Goal: Information Seeking & Learning: Find specific fact

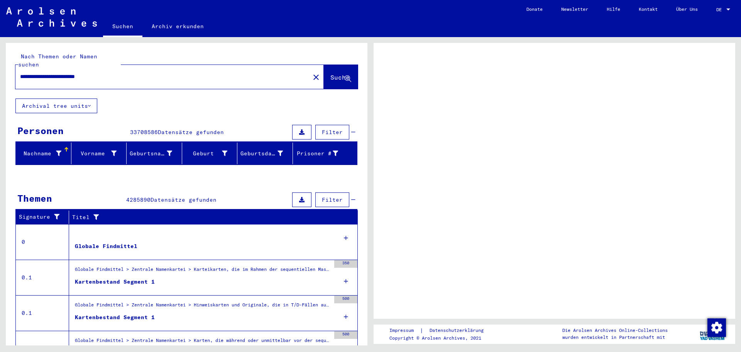
click at [717, 8] on span "DE" at bounding box center [721, 9] width 8 height 5
click at [723, 6] on div "DE DE" at bounding box center [724, 7] width 15 height 13
click at [732, 10] on div at bounding box center [728, 9] width 7 height 5
click at [728, 9] on div at bounding box center [729, 9] width 4 height 2
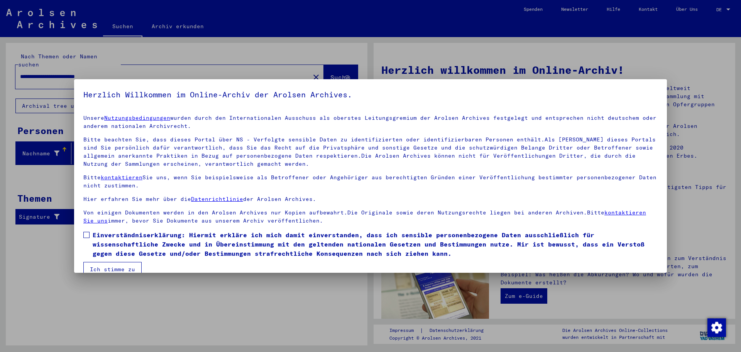
click at [78, 233] on mat-dialog-content "Unsere Nutzungsbedingungen wurden durch den Internationalen Ausschuss als obers…" at bounding box center [370, 192] width 593 height 168
click at [82, 232] on mat-dialog-content "Unsere Nutzungsbedingungen wurden durch den Internationalen Ausschuss als obers…" at bounding box center [370, 192] width 593 height 168
click at [86, 232] on span at bounding box center [86, 235] width 6 height 6
click at [110, 269] on button "Ich stimme zu" at bounding box center [112, 269] width 58 height 15
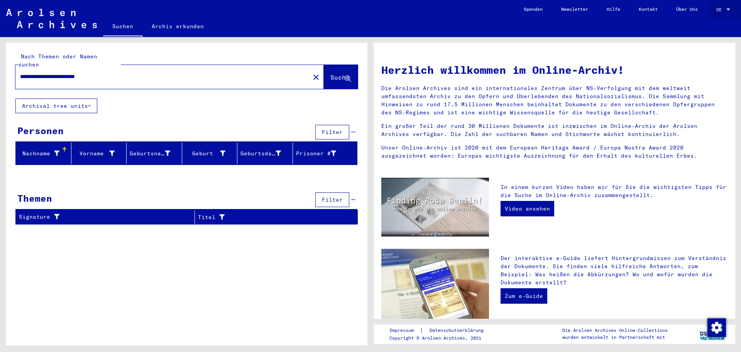
click at [718, 6] on div "DE DE" at bounding box center [724, 7] width 15 height 13
click at [713, 28] on span "Deutsch" at bounding box center [709, 28] width 19 height 6
click at [721, 5] on div "DE DE" at bounding box center [724, 7] width 15 height 13
click at [710, 14] on span "English" at bounding box center [709, 14] width 19 height 6
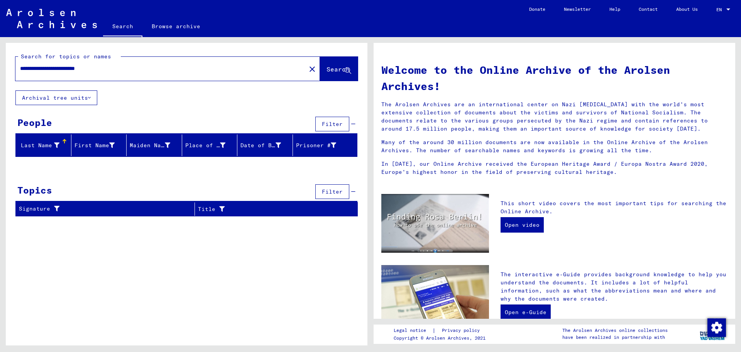
click at [112, 66] on input "**********" at bounding box center [158, 68] width 277 height 8
drag, startPoint x: 90, startPoint y: 67, endPoint x: 46, endPoint y: 65, distance: 43.7
click at [44, 65] on input "**********" at bounding box center [158, 68] width 277 height 8
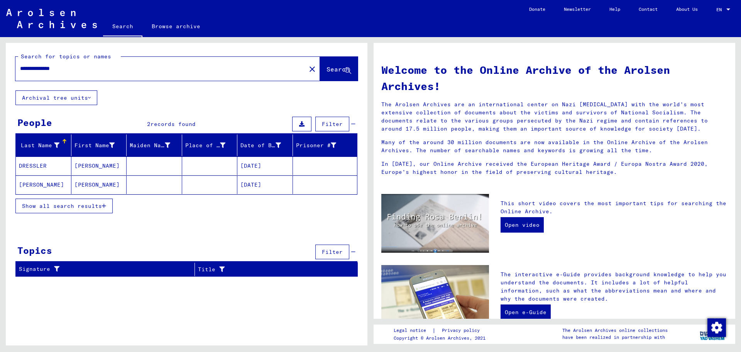
click at [58, 167] on mat-cell "DRESSLER" at bounding box center [44, 165] width 56 height 19
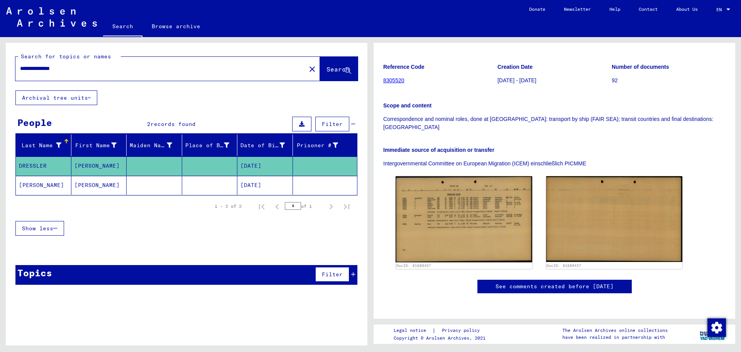
scroll to position [154, 0]
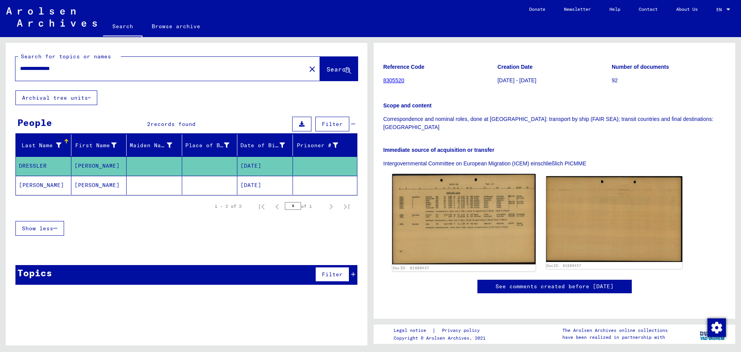
click at [457, 174] on img at bounding box center [463, 219] width 143 height 90
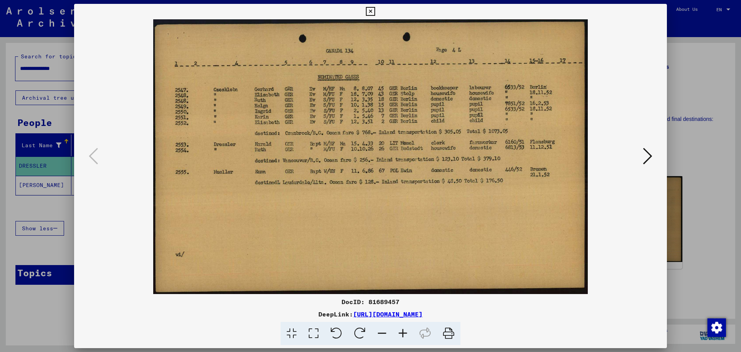
click at [695, 39] on div at bounding box center [370, 176] width 741 height 352
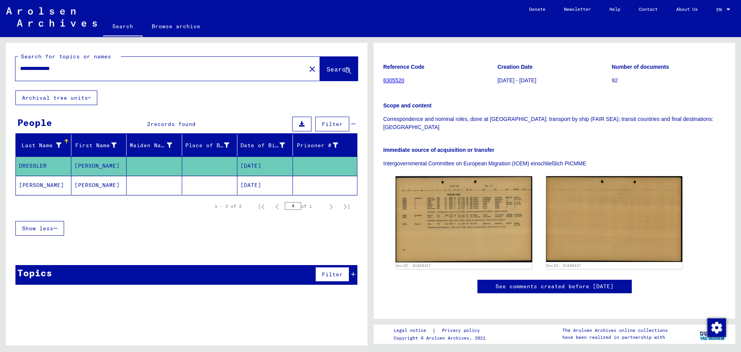
scroll to position [0, 0]
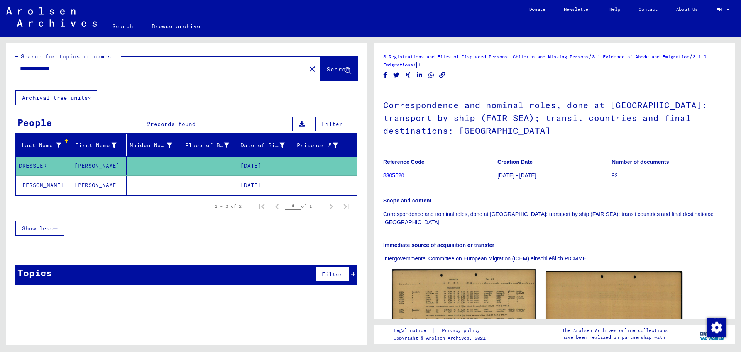
click at [484, 290] on img at bounding box center [463, 314] width 143 height 90
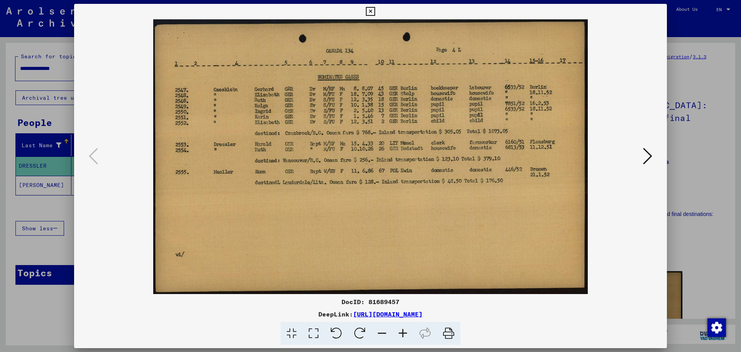
click at [693, 58] on div at bounding box center [370, 176] width 741 height 352
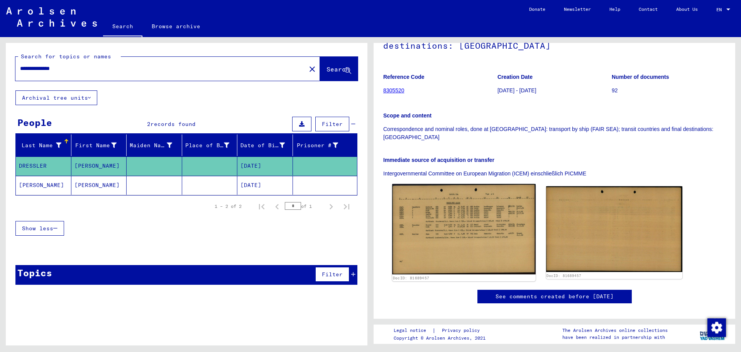
scroll to position [77, 0]
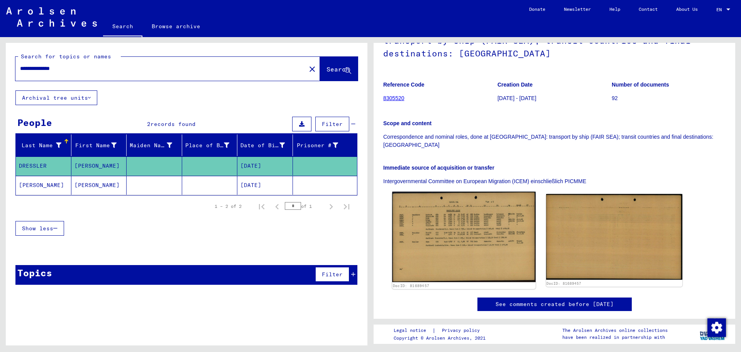
click at [482, 227] on img at bounding box center [463, 236] width 143 height 90
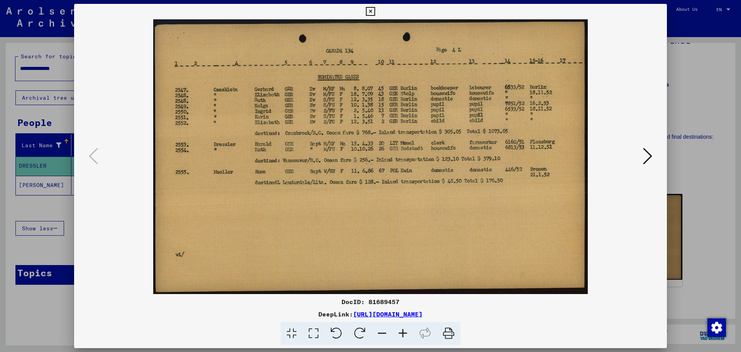
click at [701, 69] on div at bounding box center [370, 176] width 741 height 352
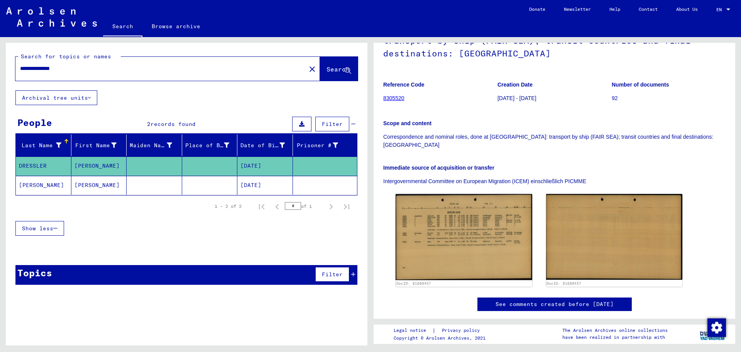
drag, startPoint x: 40, startPoint y: 68, endPoint x: 19, endPoint y: 64, distance: 21.1
click at [19, 64] on div "**********" at bounding box center [158, 68] width 286 height 17
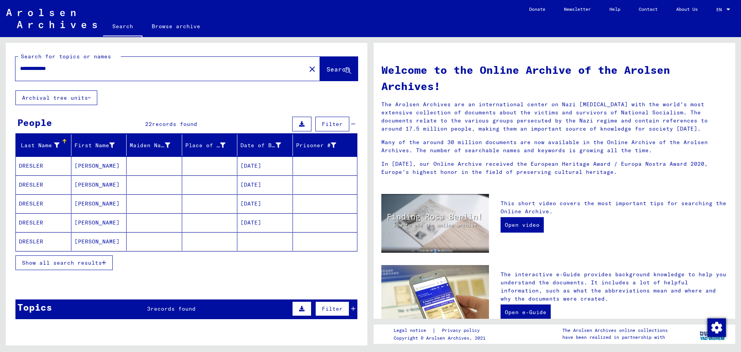
click at [97, 253] on div "Show all search results" at bounding box center [186, 262] width 342 height 22
click at [101, 260] on span "Show all search results" at bounding box center [62, 262] width 80 height 7
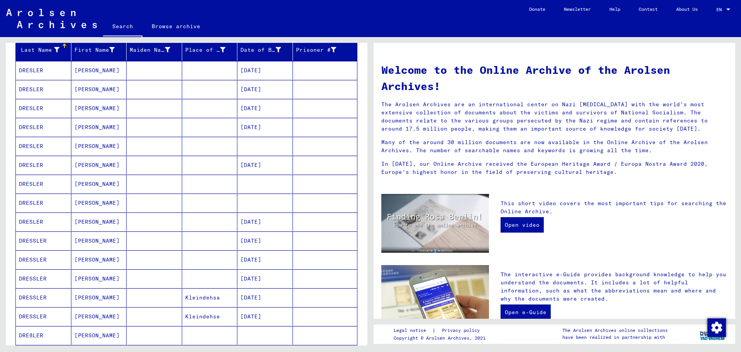
scroll to position [77, 0]
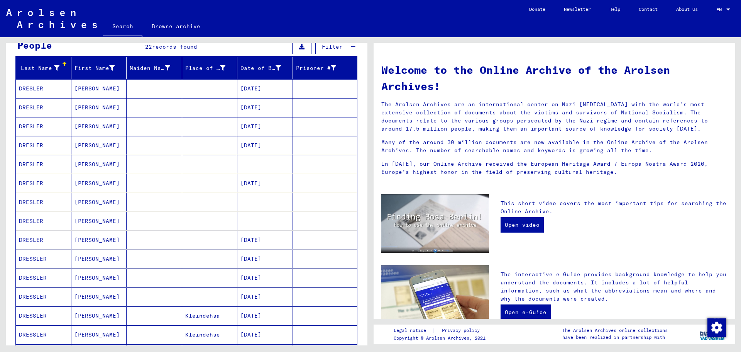
click at [83, 164] on mat-cell "[PERSON_NAME]" at bounding box center [99, 164] width 56 height 19
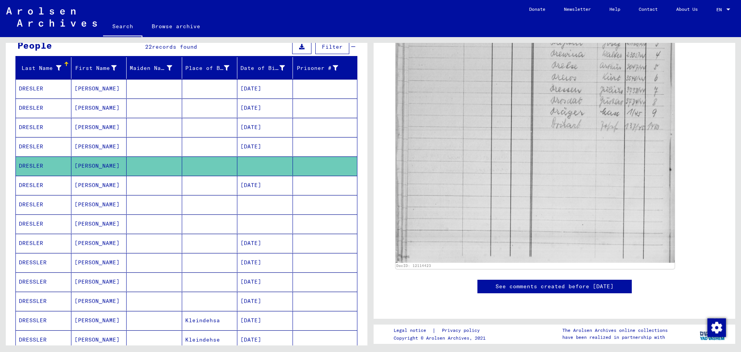
scroll to position [463, 0]
click at [44, 203] on mat-cell "DRESLER" at bounding box center [44, 204] width 56 height 19
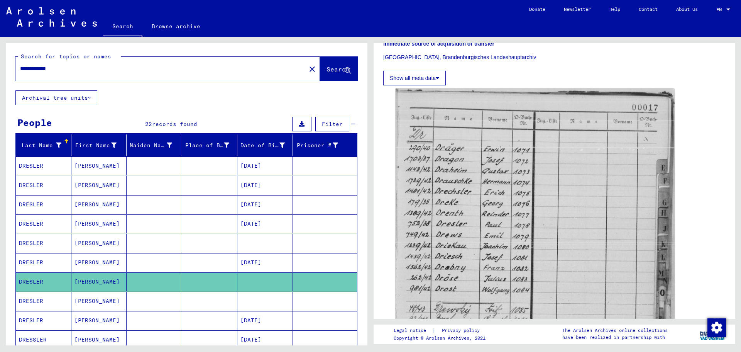
drag, startPoint x: 33, startPoint y: 68, endPoint x: 2, endPoint y: 67, distance: 31.7
click at [2, 67] on div "**********" at bounding box center [185, 191] width 371 height 308
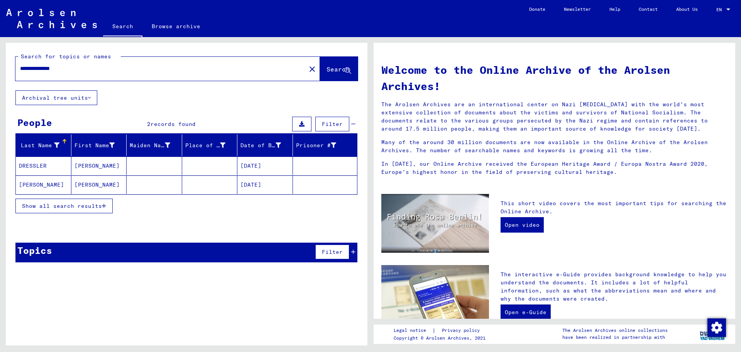
click at [104, 167] on mat-cell "[PERSON_NAME]" at bounding box center [99, 165] width 56 height 19
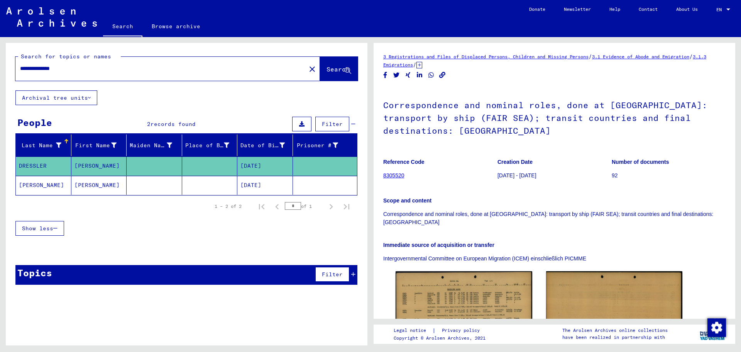
drag, startPoint x: 40, startPoint y: 68, endPoint x: 1, endPoint y: 64, distance: 38.9
click at [1, 64] on div "**********" at bounding box center [185, 191] width 371 height 308
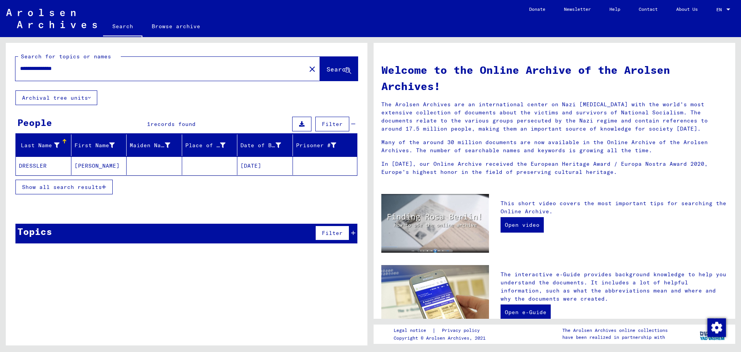
click at [166, 166] on mat-cell at bounding box center [155, 165] width 56 height 19
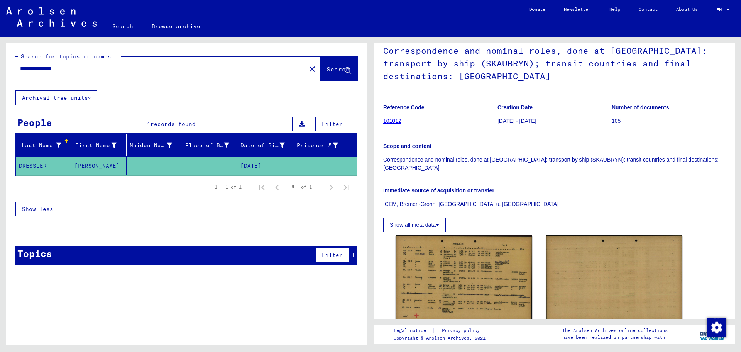
scroll to position [39, 0]
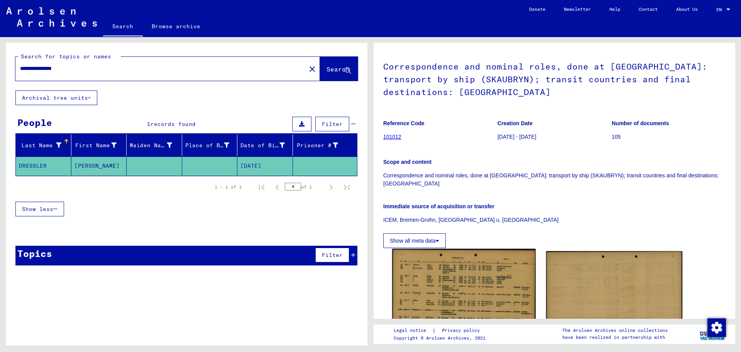
click at [493, 280] on img at bounding box center [463, 296] width 143 height 94
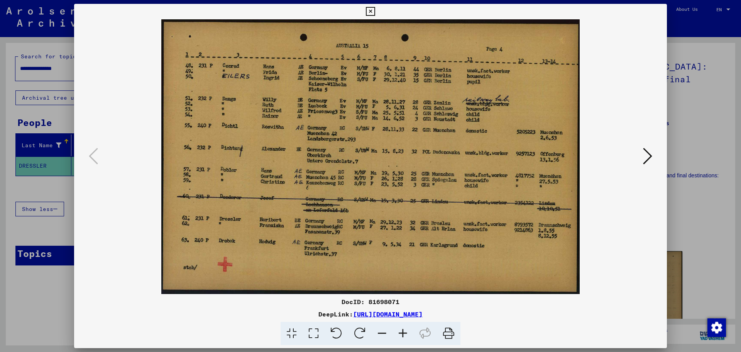
click at [676, 98] on div at bounding box center [370, 176] width 741 height 352
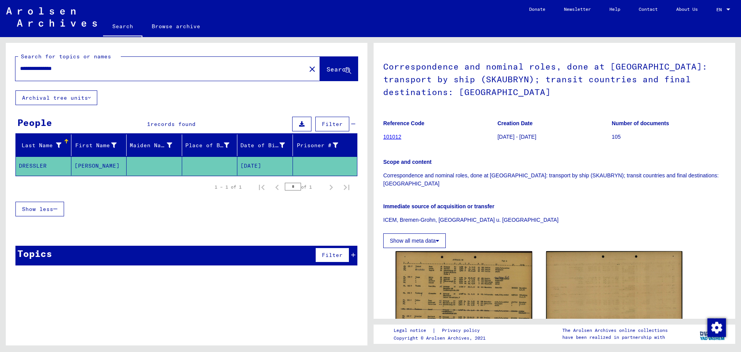
drag, startPoint x: 44, startPoint y: 69, endPoint x: 17, endPoint y: 66, distance: 26.7
click at [17, 66] on div "**********" at bounding box center [158, 68] width 286 height 17
click at [35, 70] on input "**********" at bounding box center [160, 68] width 281 height 8
drag, startPoint x: 42, startPoint y: 68, endPoint x: 24, endPoint y: 66, distance: 18.6
click at [24, 66] on input "**********" at bounding box center [160, 68] width 281 height 8
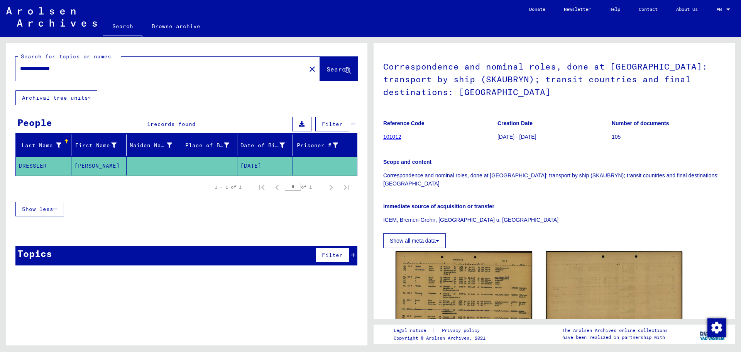
type input "**********"
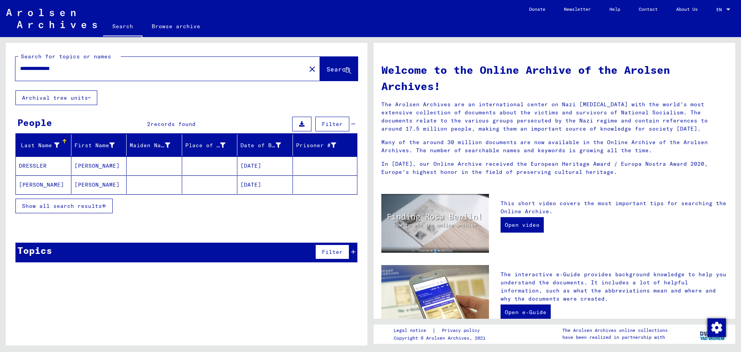
click at [57, 210] on button "Show all search results" at bounding box center [63, 205] width 97 height 15
